Goal: Task Accomplishment & Management: Manage account settings

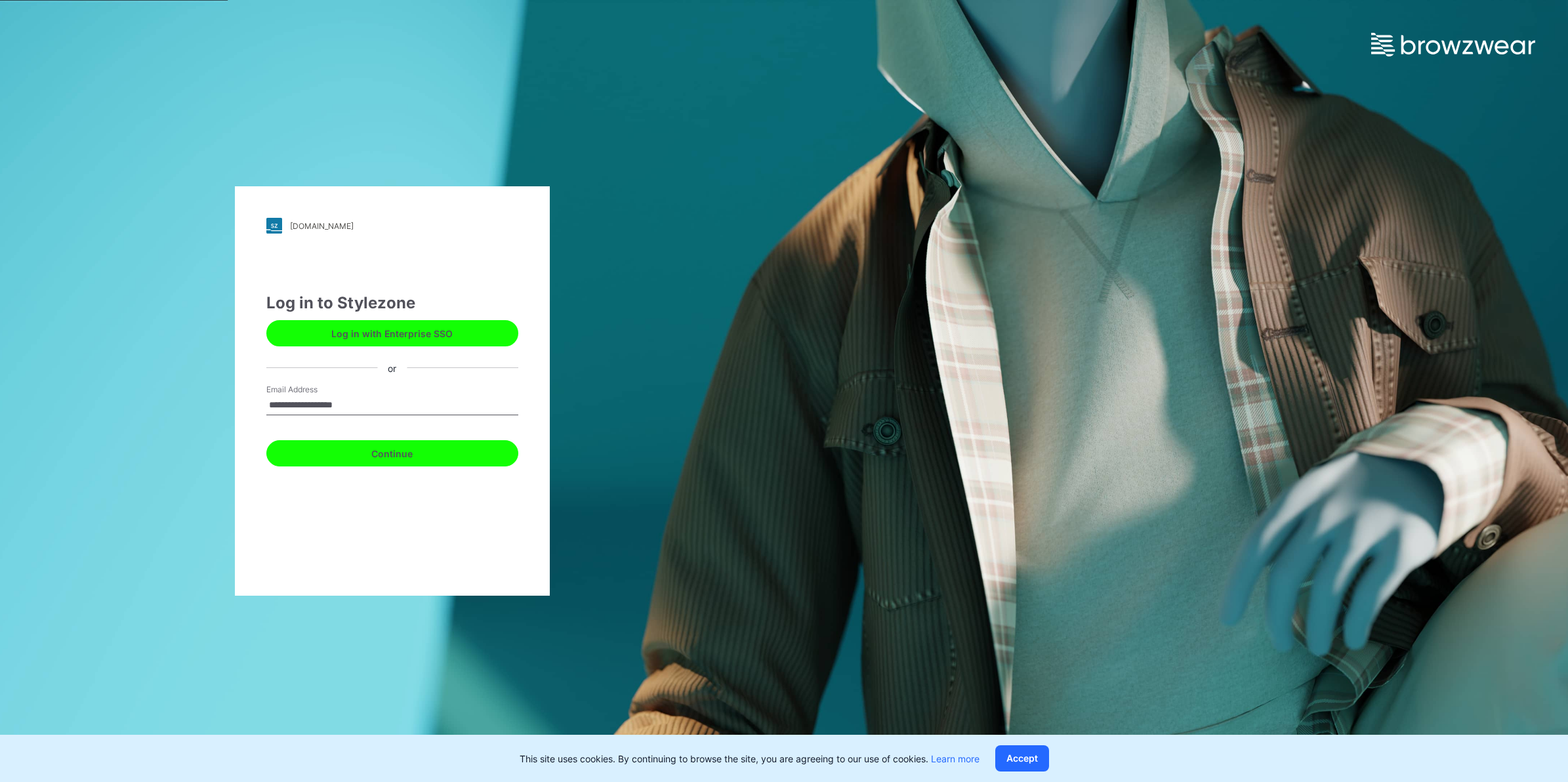
click at [392, 449] on button "Continue" at bounding box center [392, 453] width 252 height 26
click at [469, 449] on button "Continue" at bounding box center [392, 453] width 252 height 26
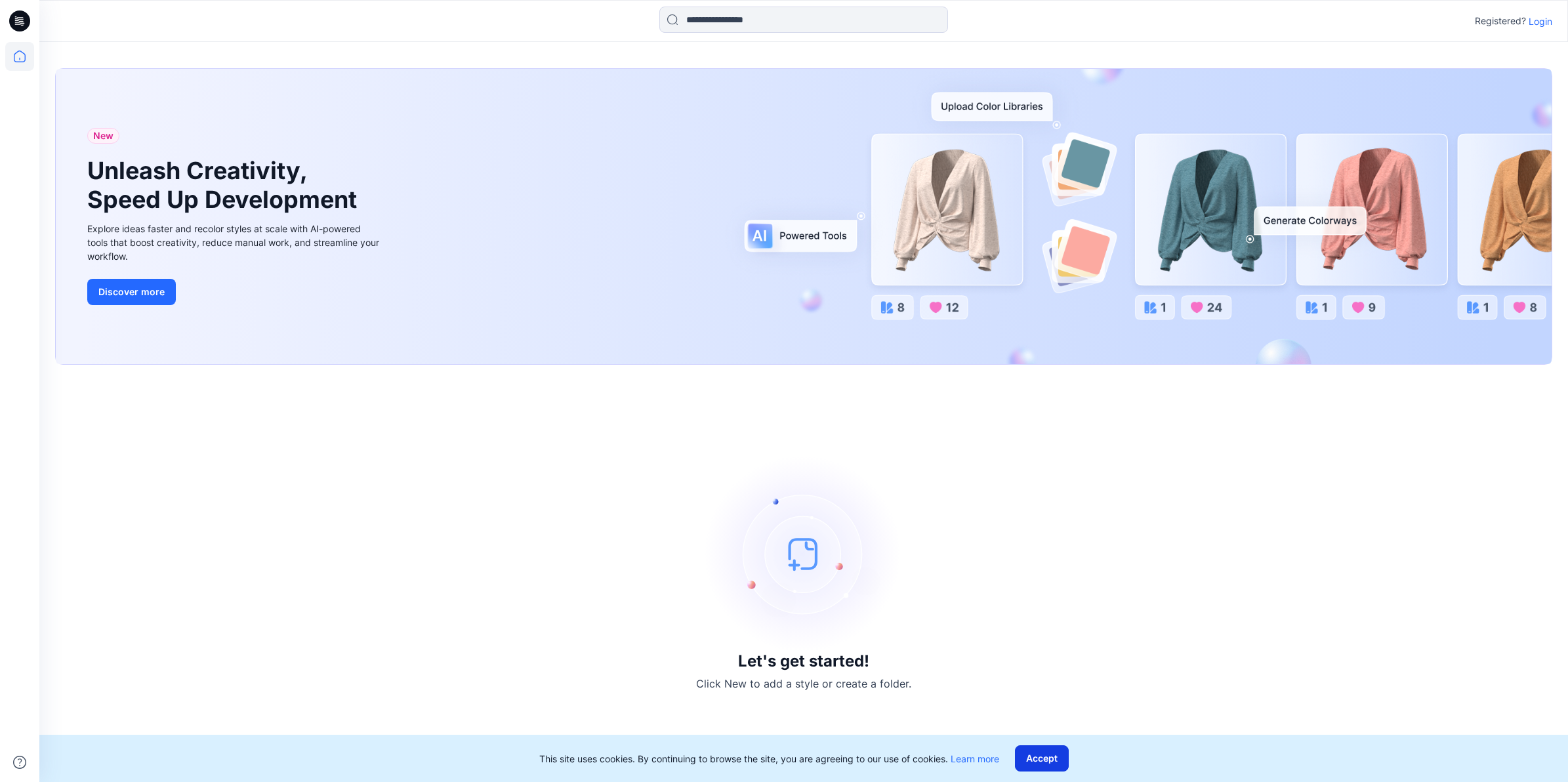
click at [1058, 761] on button "Accept" at bounding box center [1041, 758] width 54 height 26
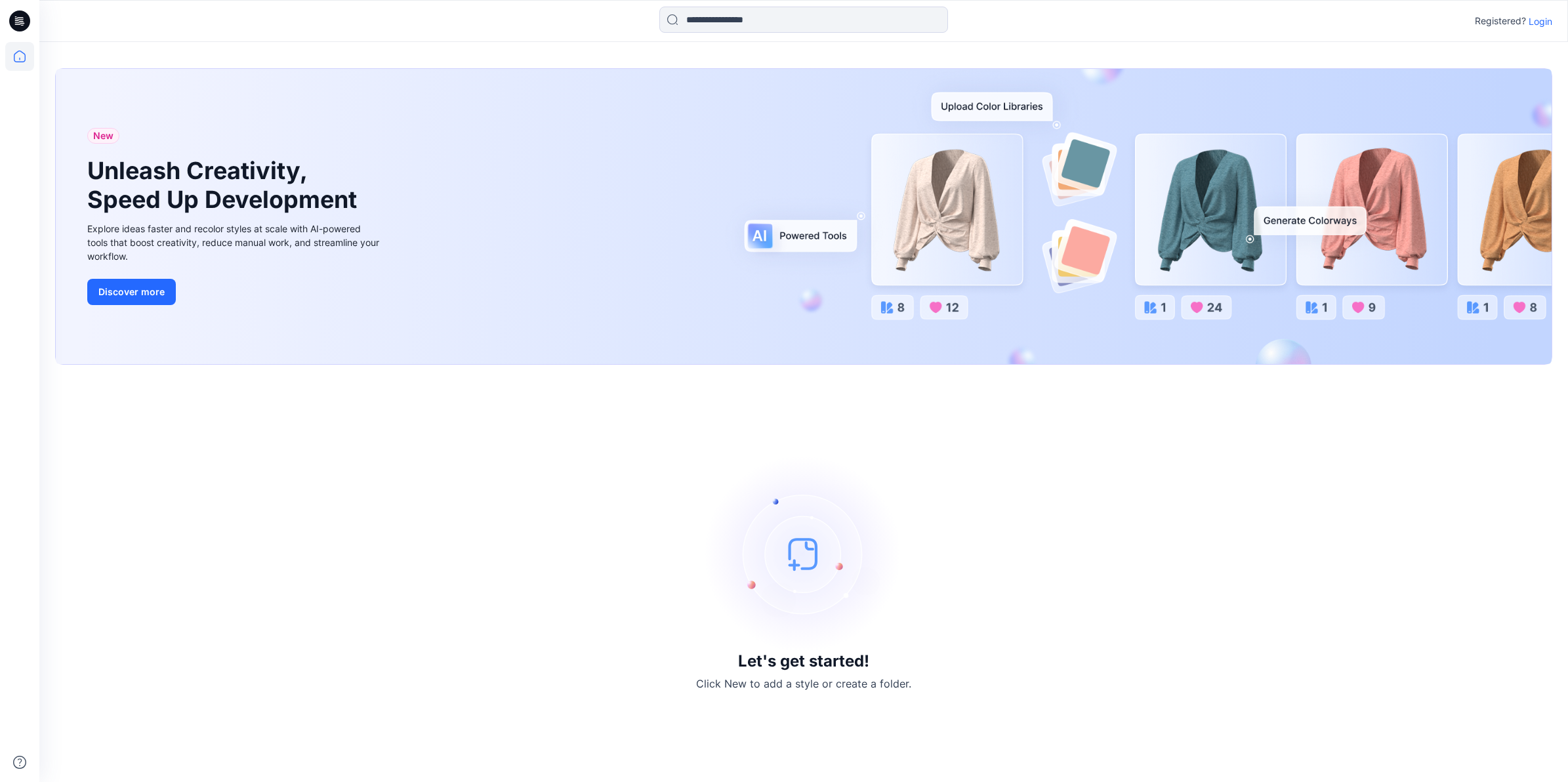
click at [1546, 15] on p "Login" at bounding box center [1540, 21] width 24 height 14
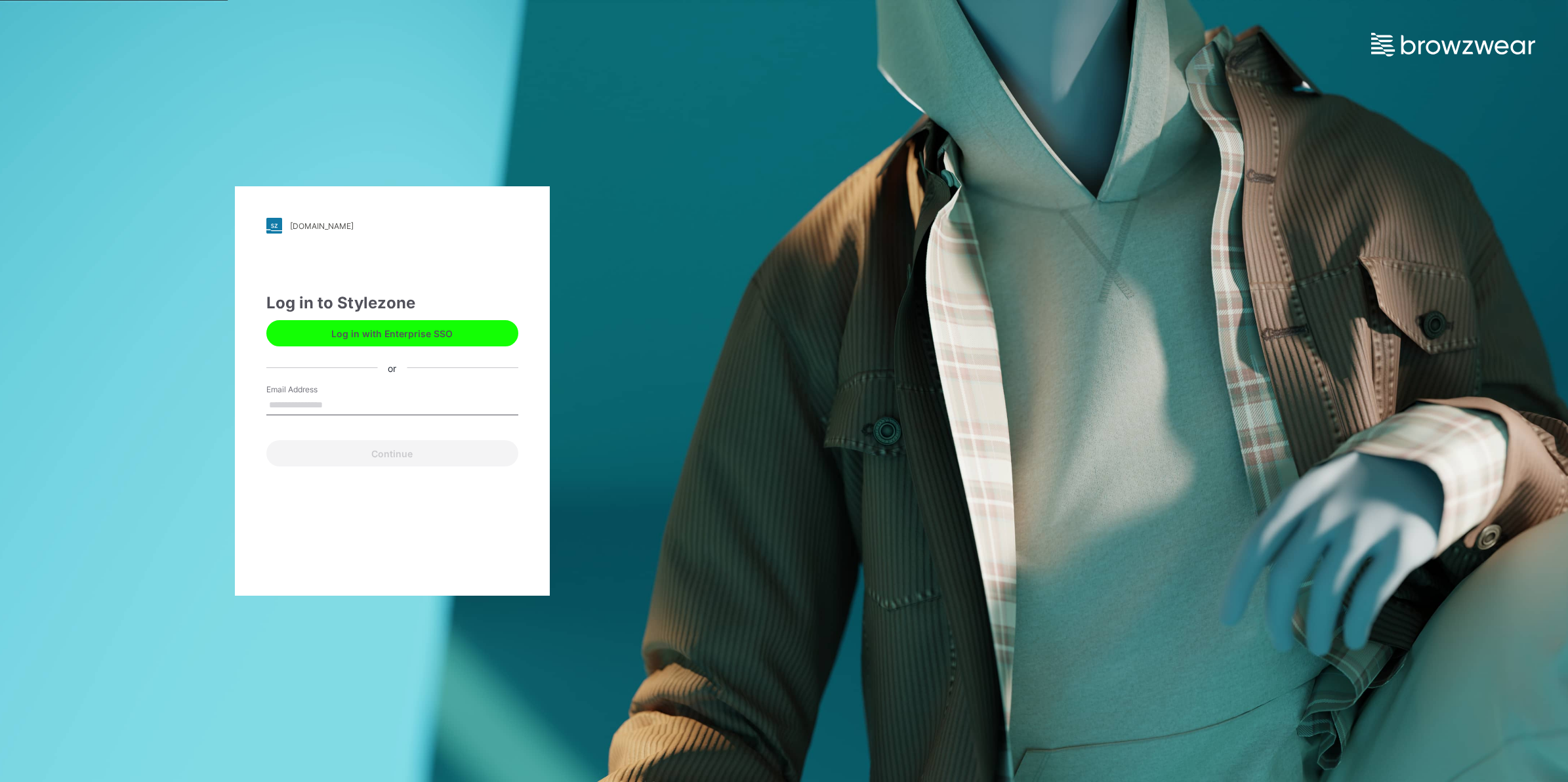
click at [410, 402] on input "Email Address" at bounding box center [392, 405] width 252 height 20
type input "**********"
click at [421, 451] on button "Continue" at bounding box center [392, 453] width 252 height 26
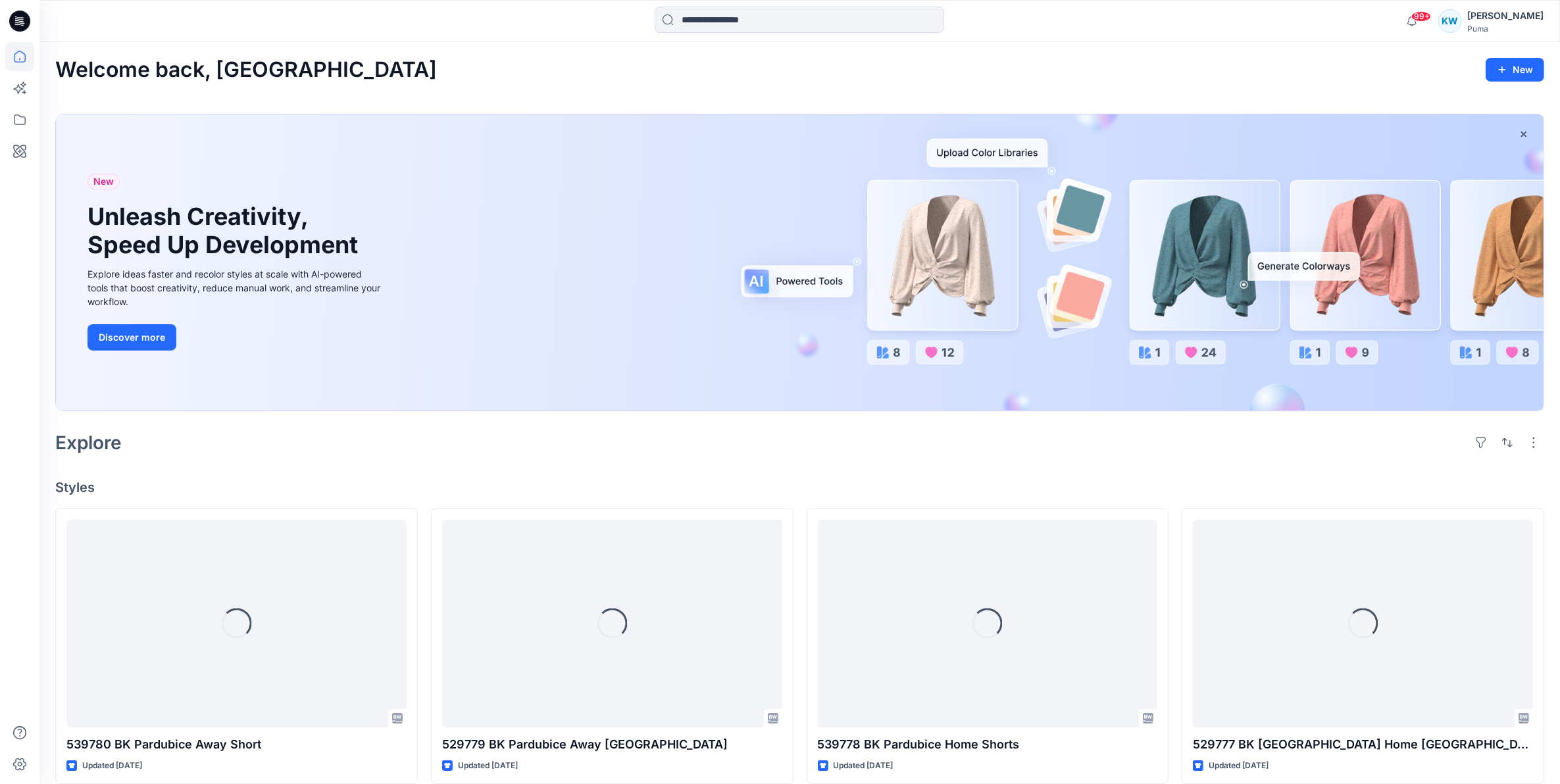
click at [1461, 26] on div "KW" at bounding box center [1449, 21] width 24 height 24
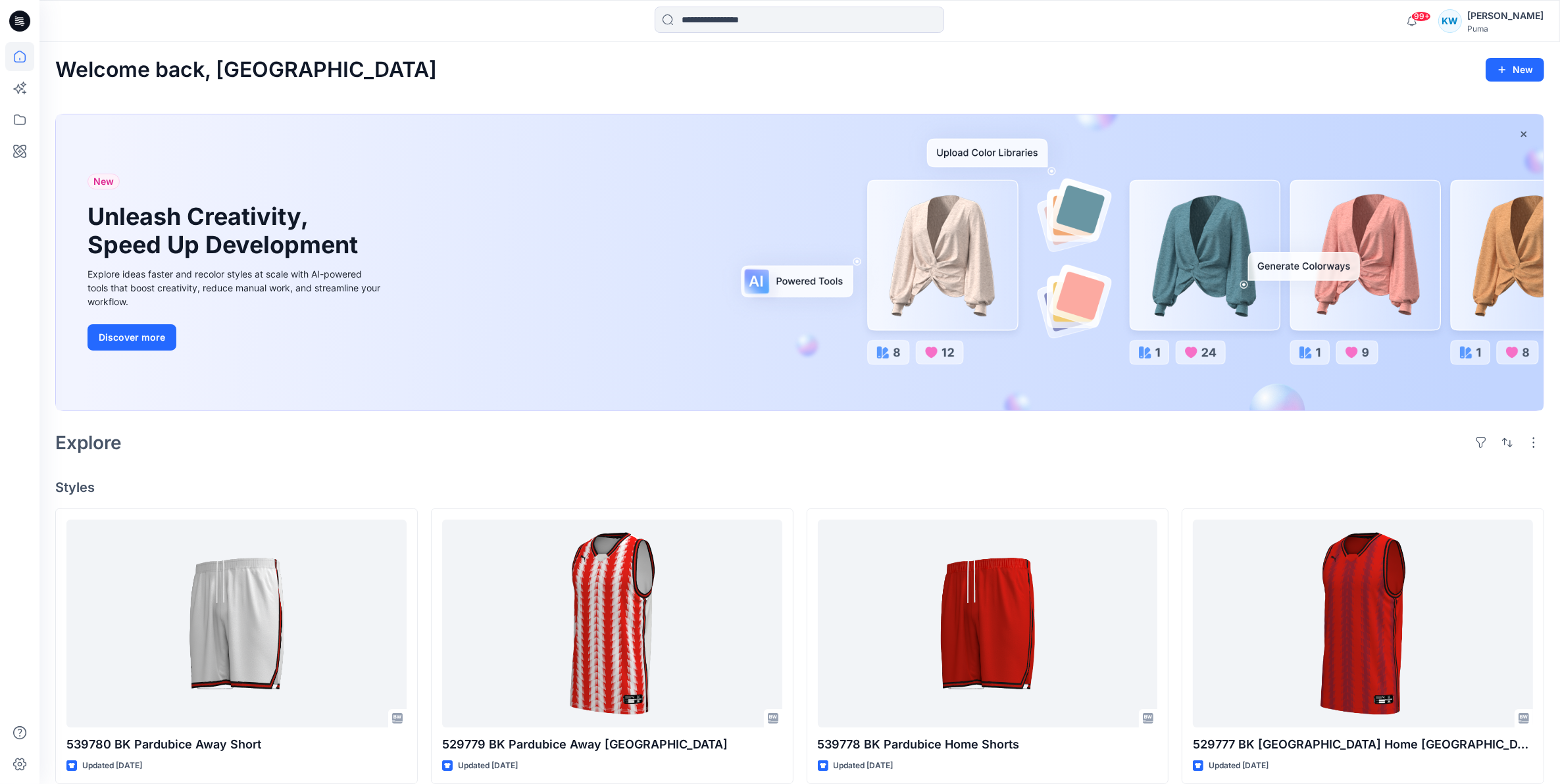
click at [1277, 41] on div "99+ Notifications Sum [PERSON_NAME] shared 539780_20250811 in SS26 BK [GEOGRAPH…" at bounding box center [799, 21] width 1520 height 42
click at [883, 23] on input at bounding box center [799, 20] width 289 height 26
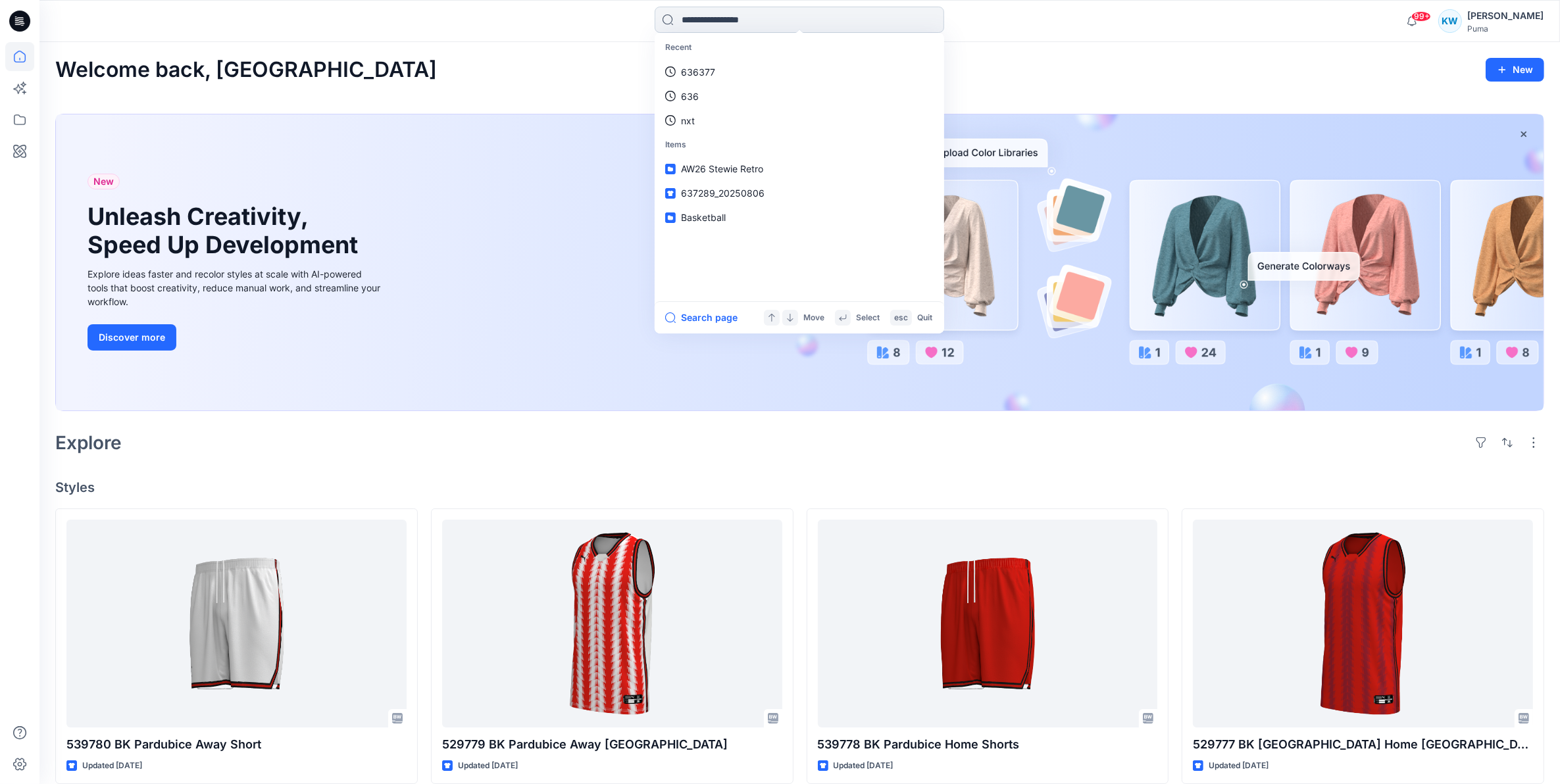
click at [883, 23] on input at bounding box center [799, 20] width 289 height 26
click at [705, 221] on span "Basketball" at bounding box center [703, 217] width 45 height 11
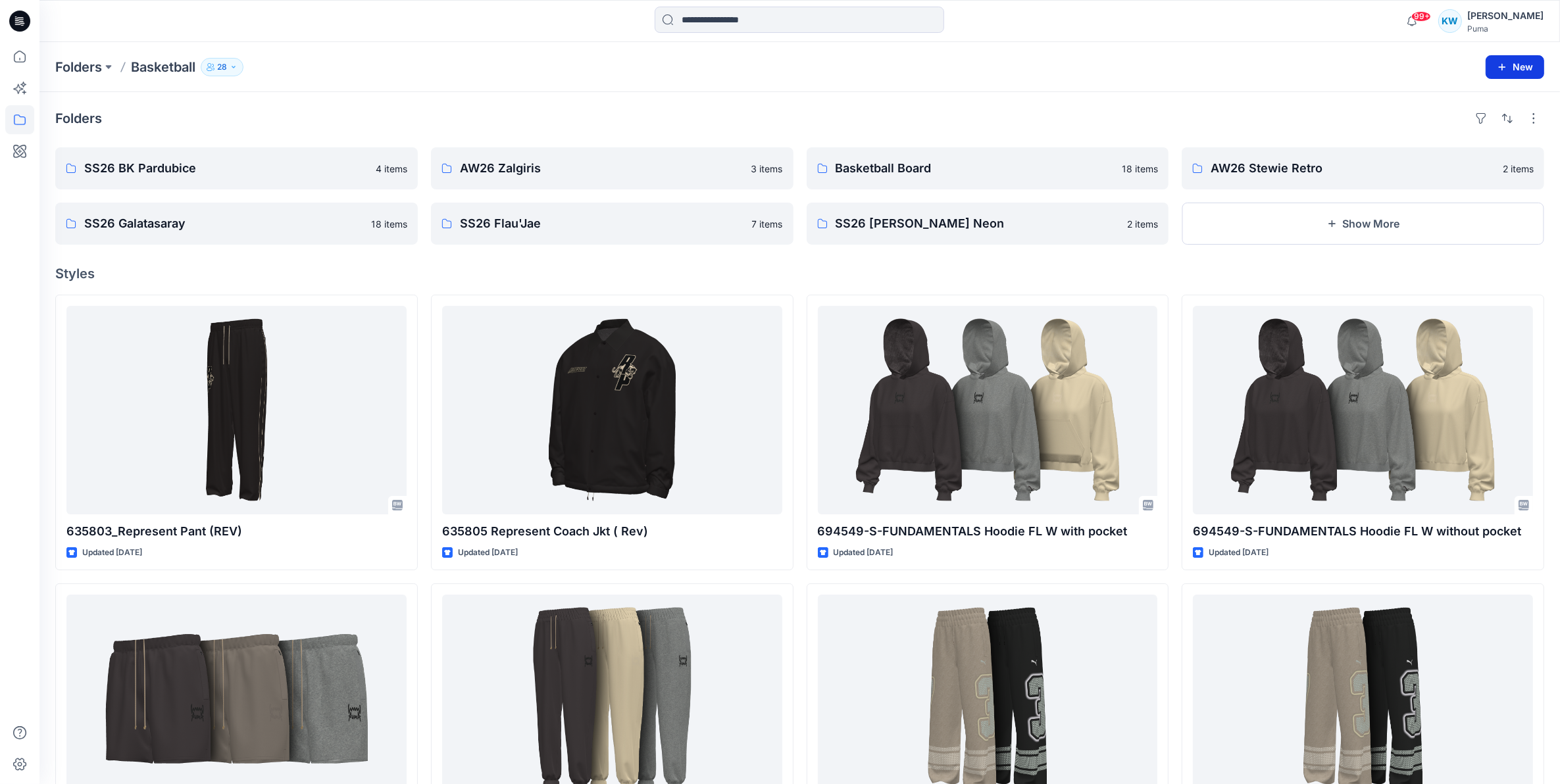
click at [1518, 69] on button "New" at bounding box center [1514, 67] width 58 height 24
click at [1461, 129] on p "New Folder" at bounding box center [1476, 125] width 49 height 14
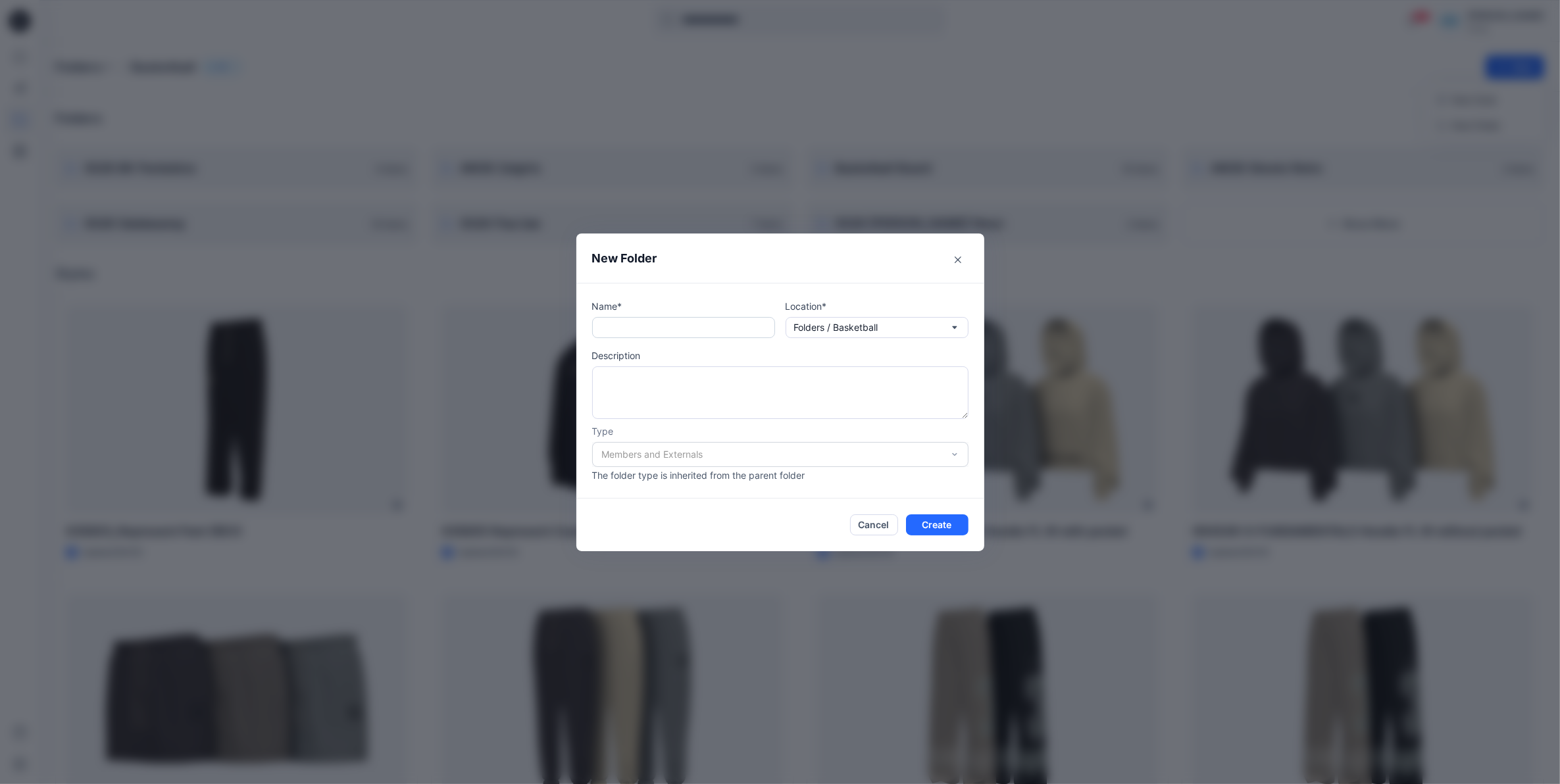
click at [731, 327] on input "text" at bounding box center [683, 327] width 183 height 21
drag, startPoint x: 658, startPoint y: 325, endPoint x: 794, endPoint y: 314, distance: 136.4
click at [795, 320] on div "**********" at bounding box center [780, 319] width 376 height 39
type input "**********"
click at [944, 528] on button "Create" at bounding box center [937, 524] width 63 height 21
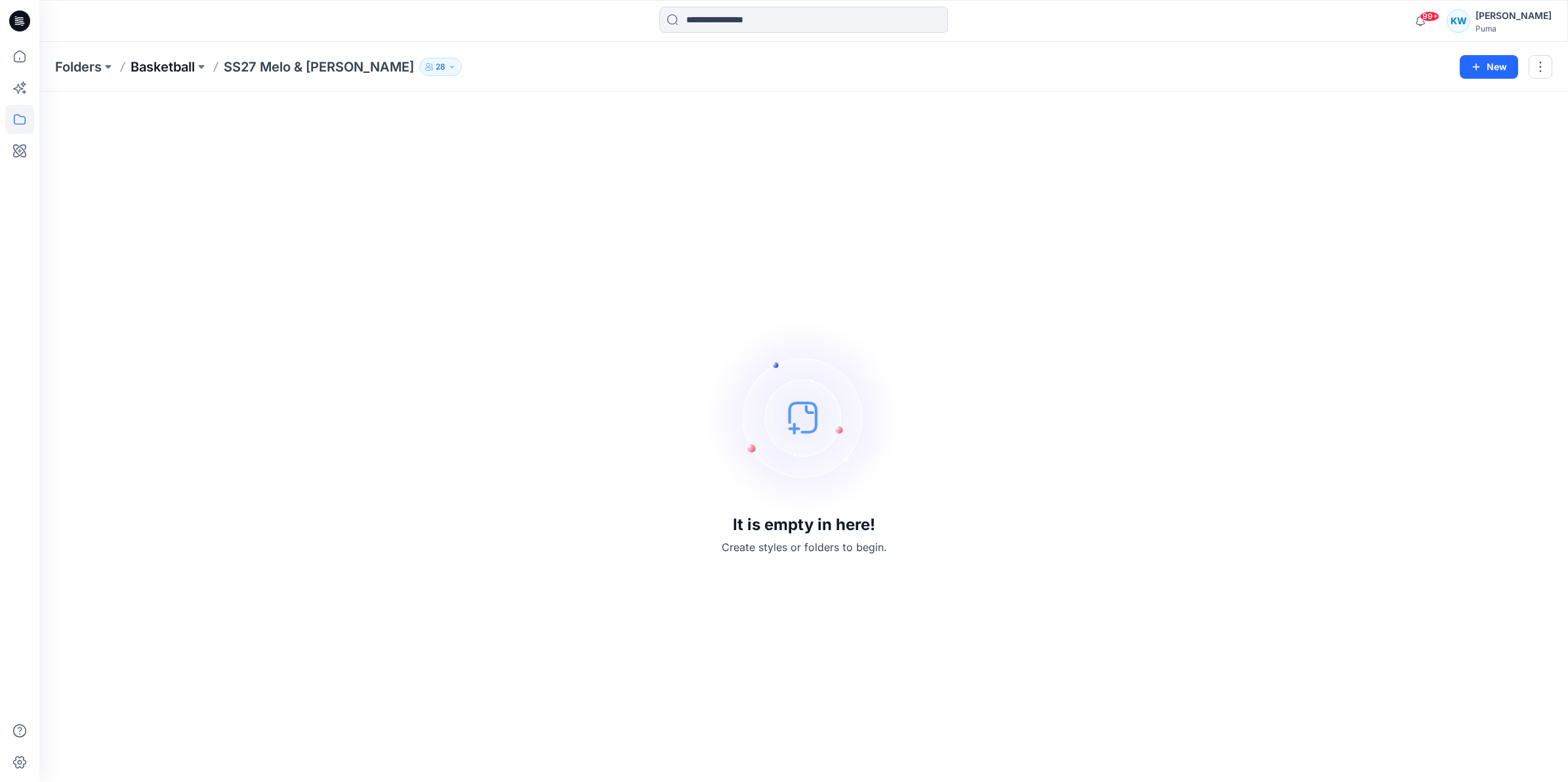
click at [176, 66] on p "Basketball" at bounding box center [163, 66] width 64 height 18
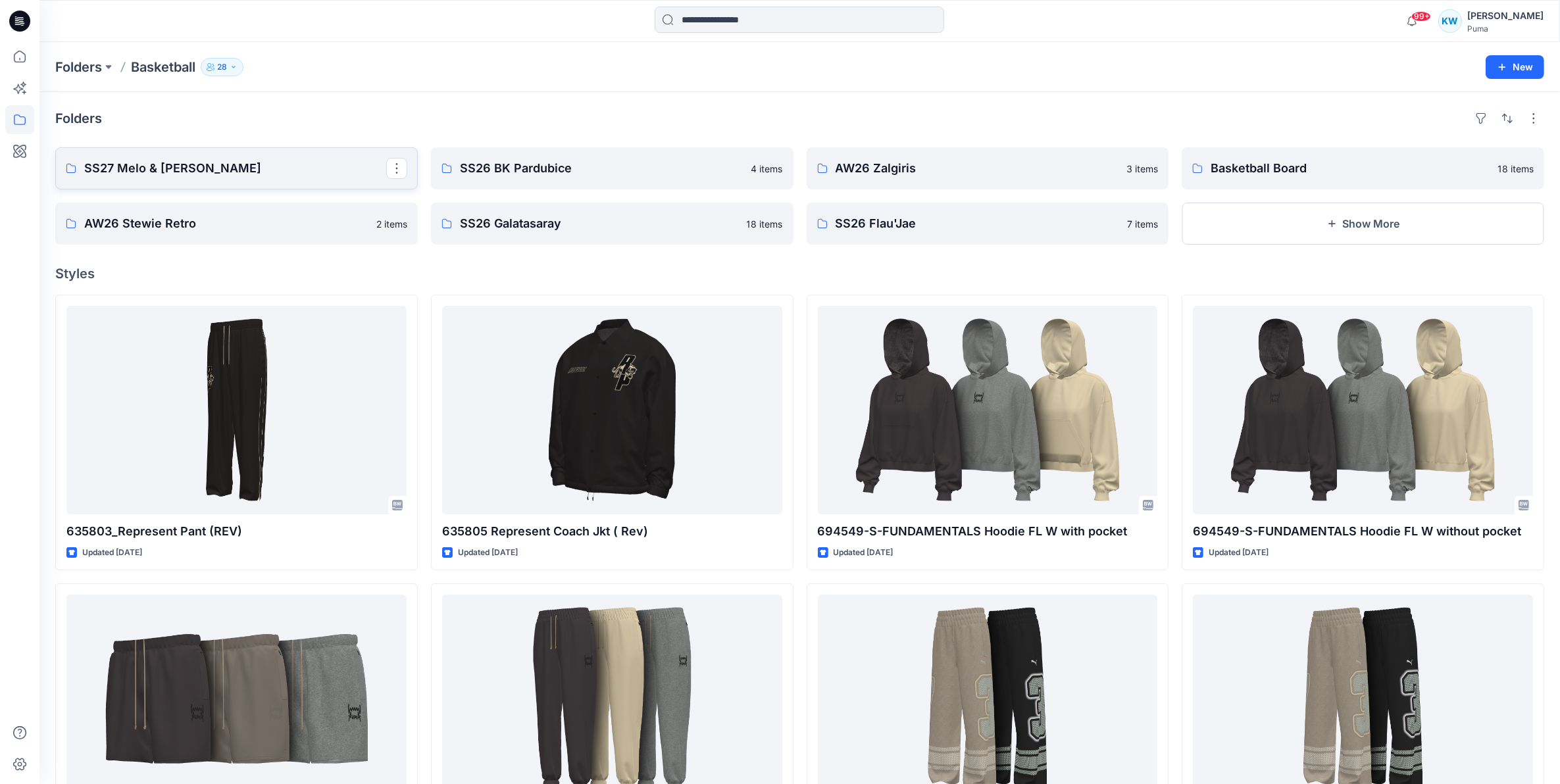
click at [248, 176] on p "SS27 Melo & Lafrance" at bounding box center [235, 168] width 302 height 18
